Goal: Task Accomplishment & Management: Manage account settings

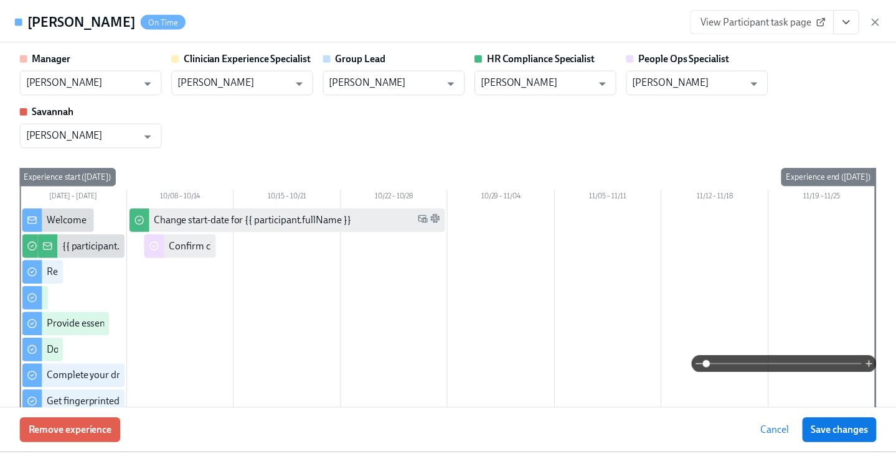
scroll to position [1680, 0]
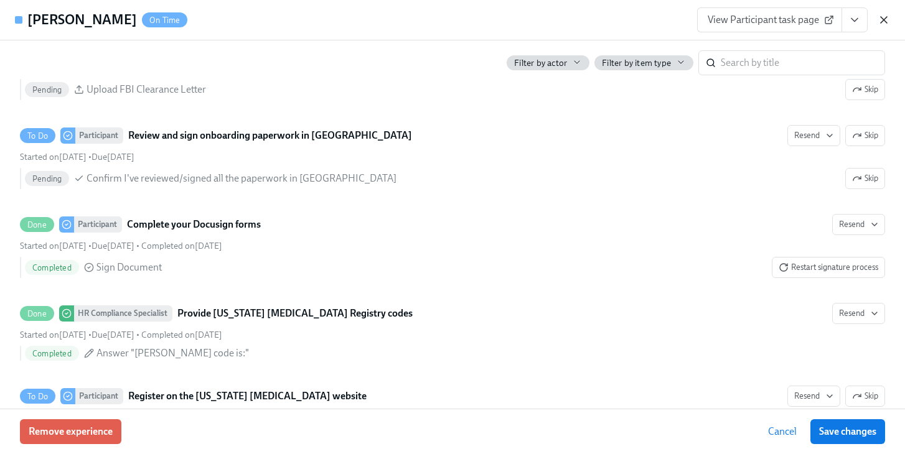
click at [883, 19] on icon "button" at bounding box center [884, 20] width 6 height 6
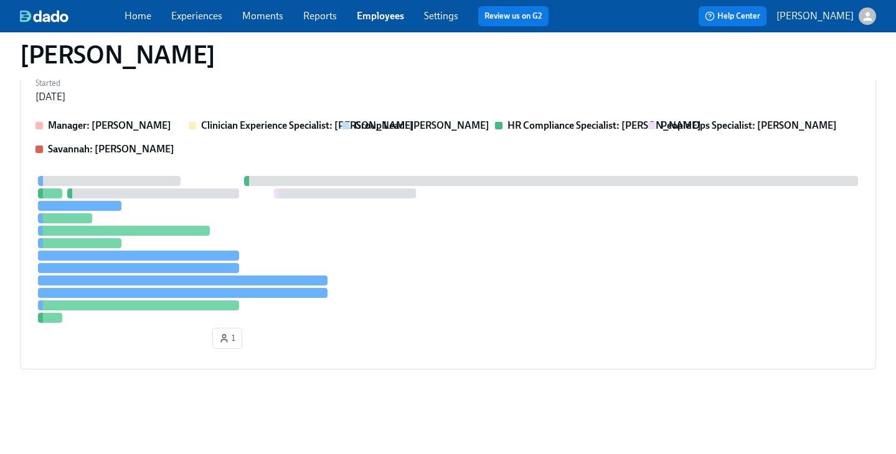
click at [398, 15] on link "Employees" at bounding box center [380, 16] width 47 height 12
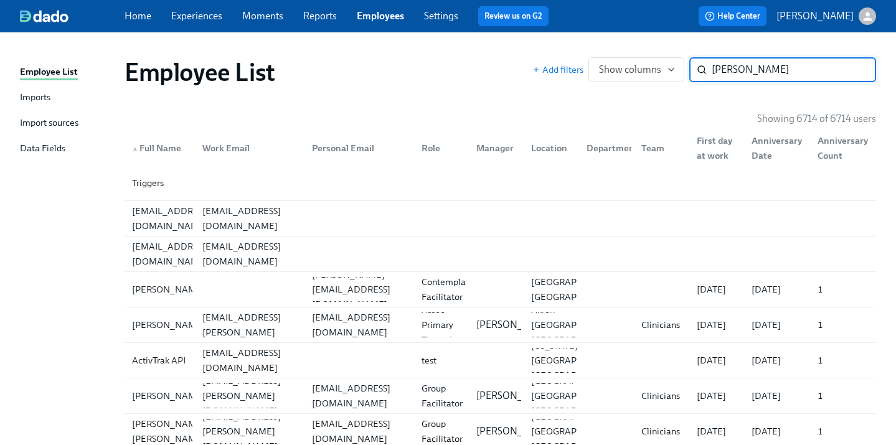
type input "[PERSON_NAME]"
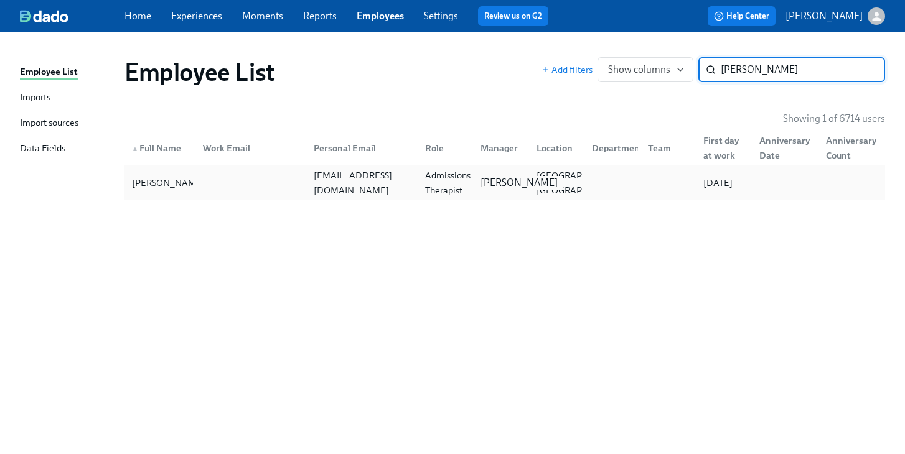
click at [487, 182] on p "[PERSON_NAME]" at bounding box center [519, 183] width 77 height 14
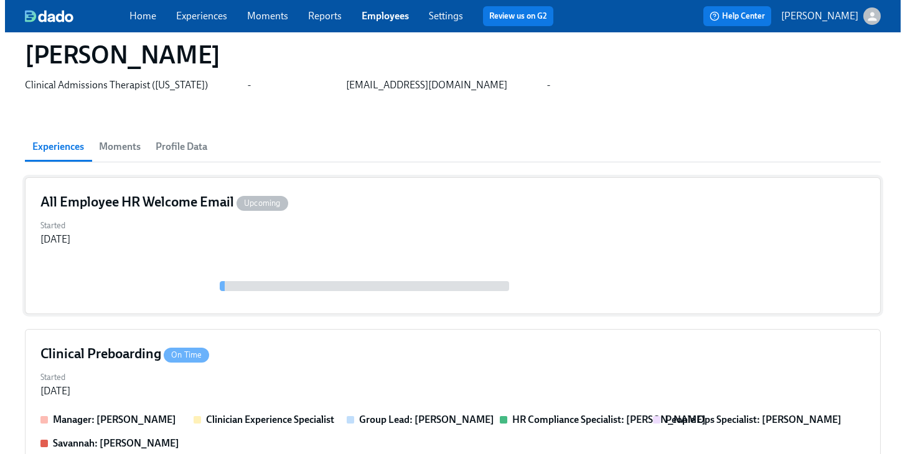
scroll to position [132, 0]
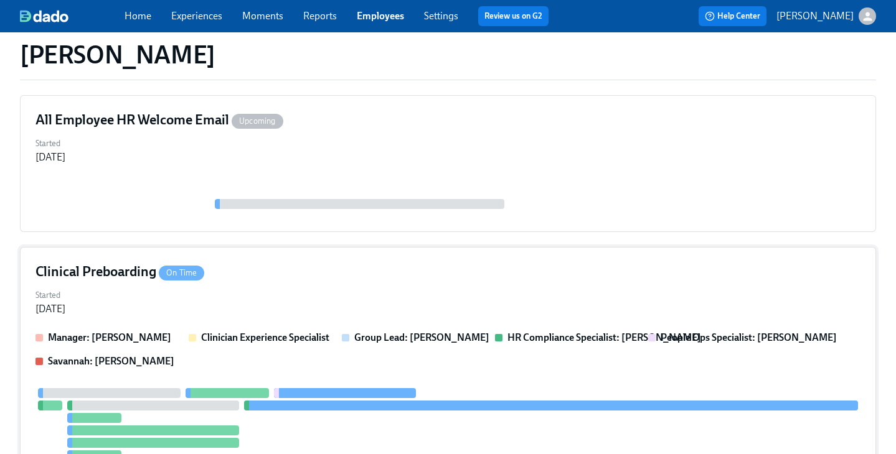
click at [446, 284] on div "Clinical Preboarding On Time Started [DATE] Manager: [PERSON_NAME] Clinician Ex…" at bounding box center [448, 420] width 856 height 347
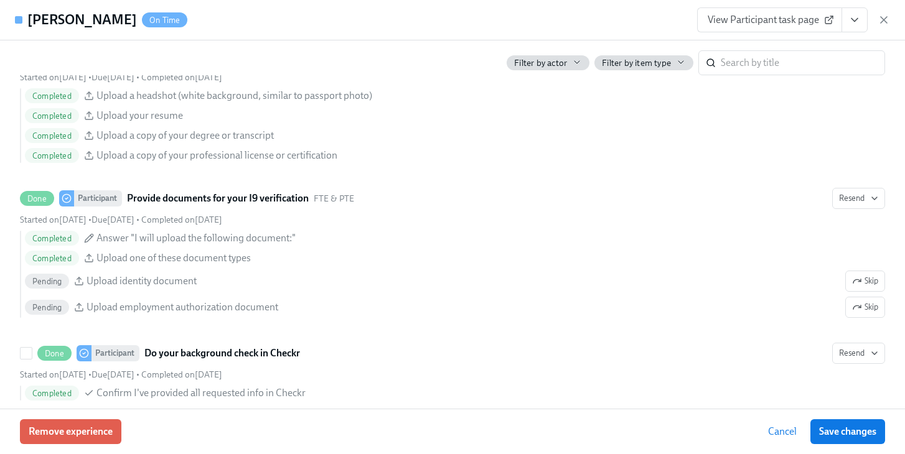
scroll to position [1190, 0]
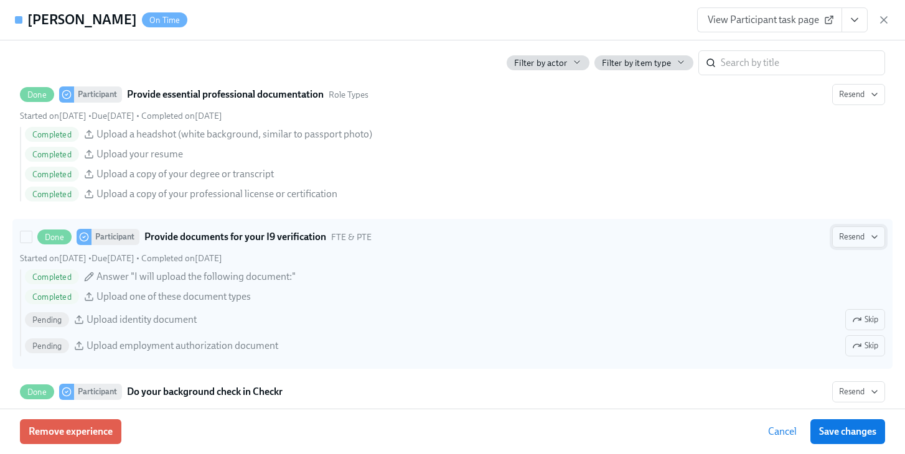
click at [843, 240] on span "Resend" at bounding box center [858, 237] width 39 height 12
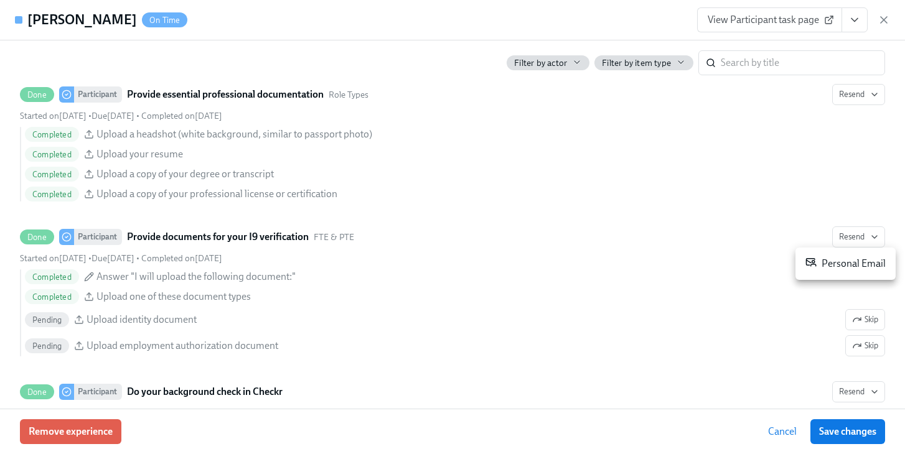
click at [851, 261] on div "Personal Email" at bounding box center [845, 263] width 80 height 15
